Goal: Task Accomplishment & Management: Manage account settings

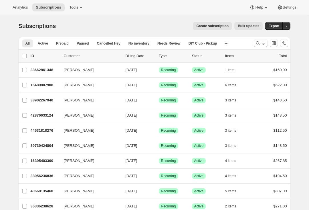
click at [77, 71] on span "[PERSON_NAME]" at bounding box center [79, 70] width 31 height 6
click at [39, 73] on div "33662861348 [PERSON_NAME] [DATE] Success Recurring Success Active 1 item $150.00" at bounding box center [159, 70] width 256 height 8
click at [41, 68] on p "33662861348" at bounding box center [45, 70] width 29 height 6
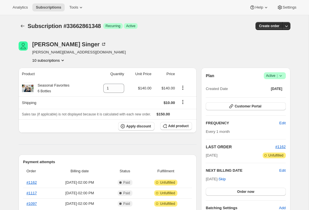
click at [61, 59] on icon "Product actions" at bounding box center [63, 60] width 6 height 6
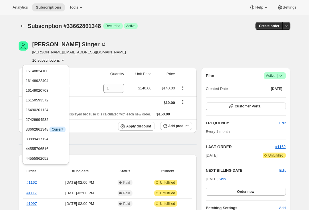
click at [55, 74] on button "16148824100" at bounding box center [45, 70] width 43 height 9
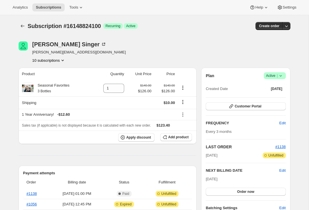
click at [55, 62] on button "10 subscriptions" at bounding box center [48, 60] width 33 height 6
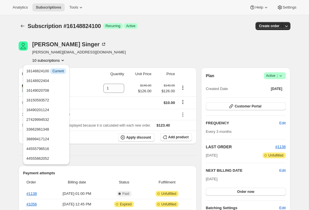
click at [51, 85] on button "16148922404" at bounding box center [46, 80] width 43 height 9
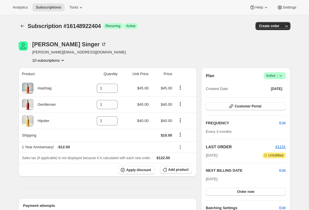
click at [25, 25] on button "Subscriptions" at bounding box center [23, 26] width 8 height 8
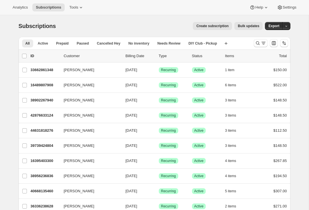
click at [77, 144] on span "[PERSON_NAME]" at bounding box center [79, 146] width 31 height 6
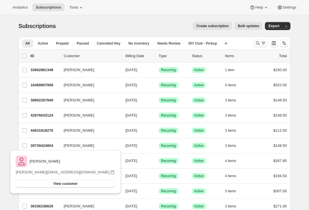
click at [40, 145] on p "39739424804" at bounding box center [45, 146] width 29 height 6
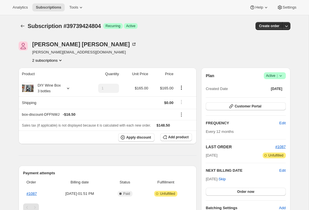
click at [68, 86] on icon at bounding box center [68, 88] width 6 height 6
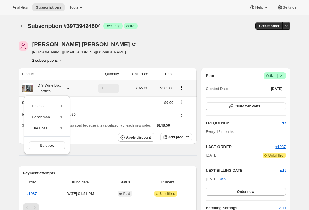
click at [51, 144] on span "Edit box" at bounding box center [46, 145] width 13 height 5
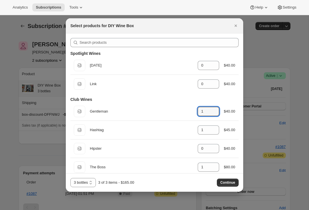
click at [216, 113] on icon ":rv1:" at bounding box center [215, 113] width 6 height 6
type input "0"
click at [215, 128] on icon ":rv1:" at bounding box center [215, 128] width 6 height 6
type input "2"
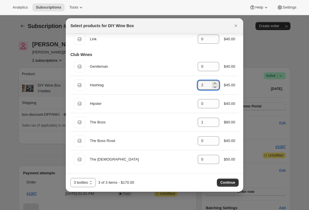
scroll to position [45, 0]
click at [219, 181] on button "Continue" at bounding box center [228, 183] width 22 height 8
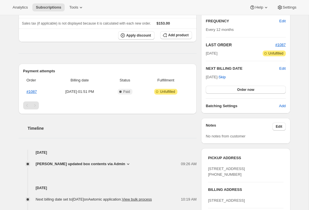
scroll to position [128, 0]
click at [243, 87] on button "Order now" at bounding box center [245, 90] width 80 height 8
click at [249, 87] on button "Click to confirm" at bounding box center [245, 90] width 80 height 8
